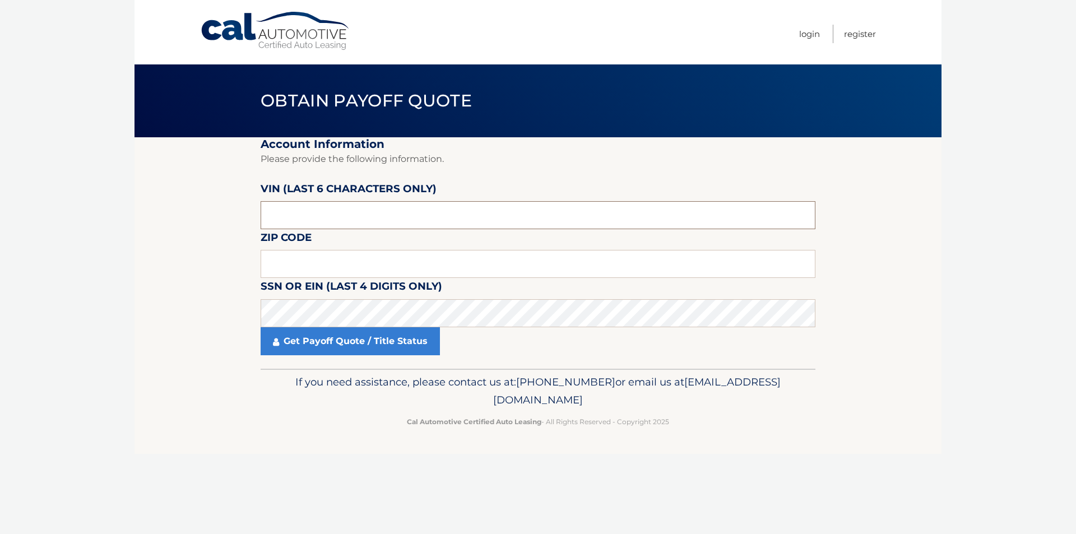
click at [316, 211] on input "text" at bounding box center [538, 215] width 555 height 28
click at [315, 214] on input "text" at bounding box center [538, 215] width 555 height 28
click at [369, 224] on input "text" at bounding box center [538, 215] width 555 height 28
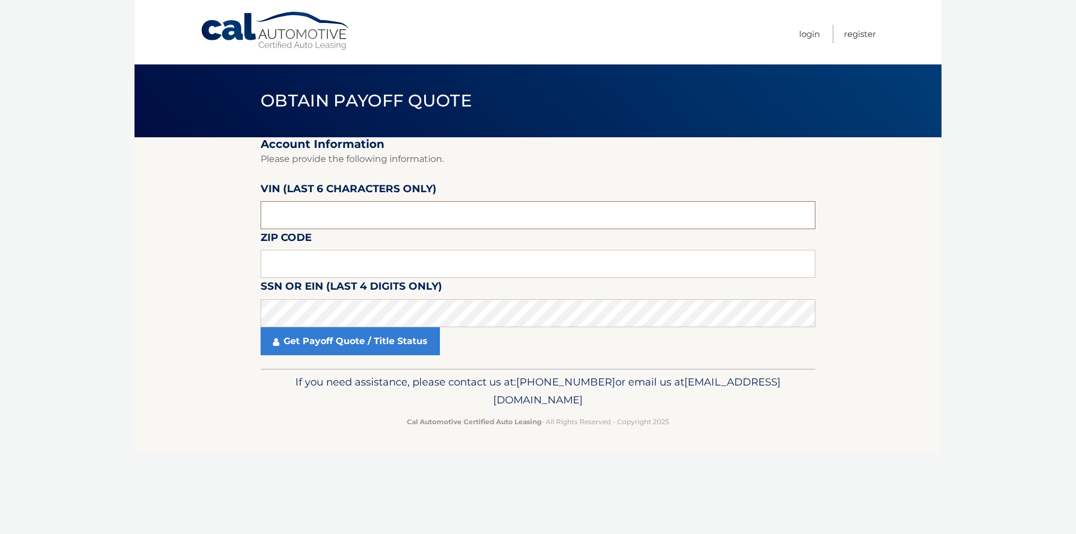
click at [369, 224] on input "text" at bounding box center [538, 215] width 555 height 28
click at [326, 268] on input "text" at bounding box center [538, 264] width 555 height 28
type input "11746"
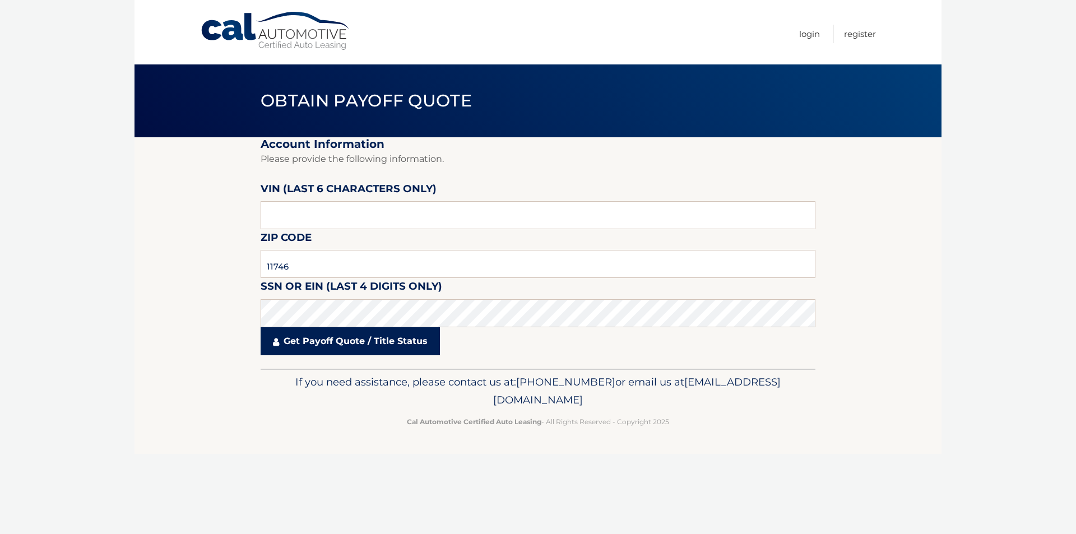
click at [322, 343] on link "Get Payoff Quote / Title Status" at bounding box center [350, 341] width 179 height 28
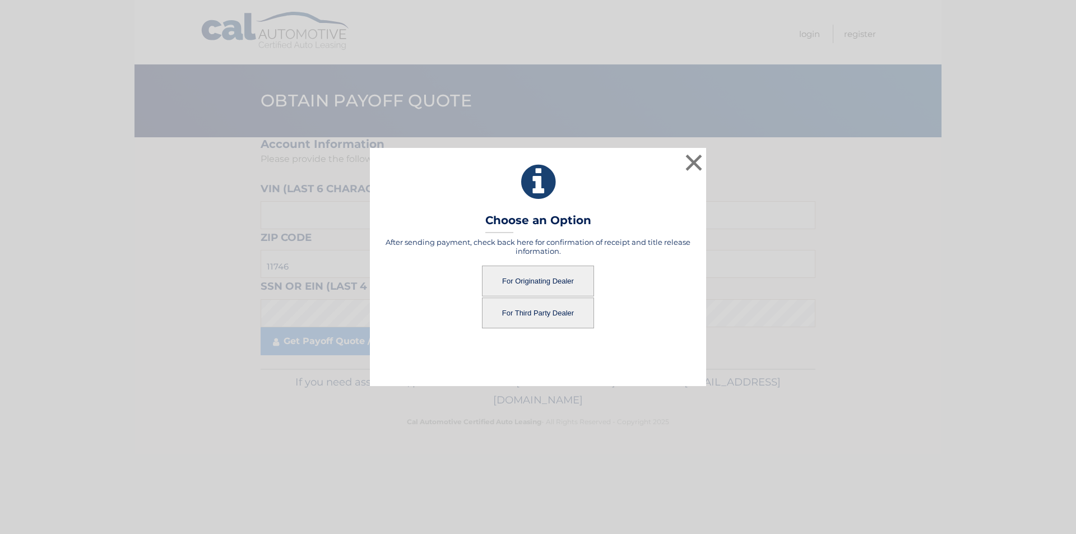
click at [576, 286] on button "For Originating Dealer" at bounding box center [538, 281] width 112 height 31
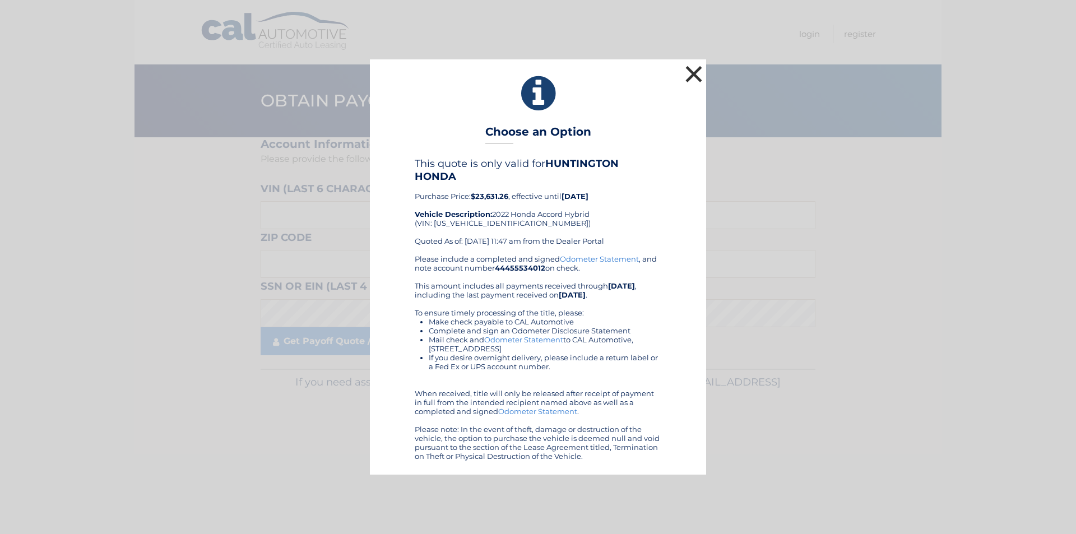
click at [694, 69] on button "×" at bounding box center [694, 74] width 22 height 22
